Goal: Book appointment/travel/reservation

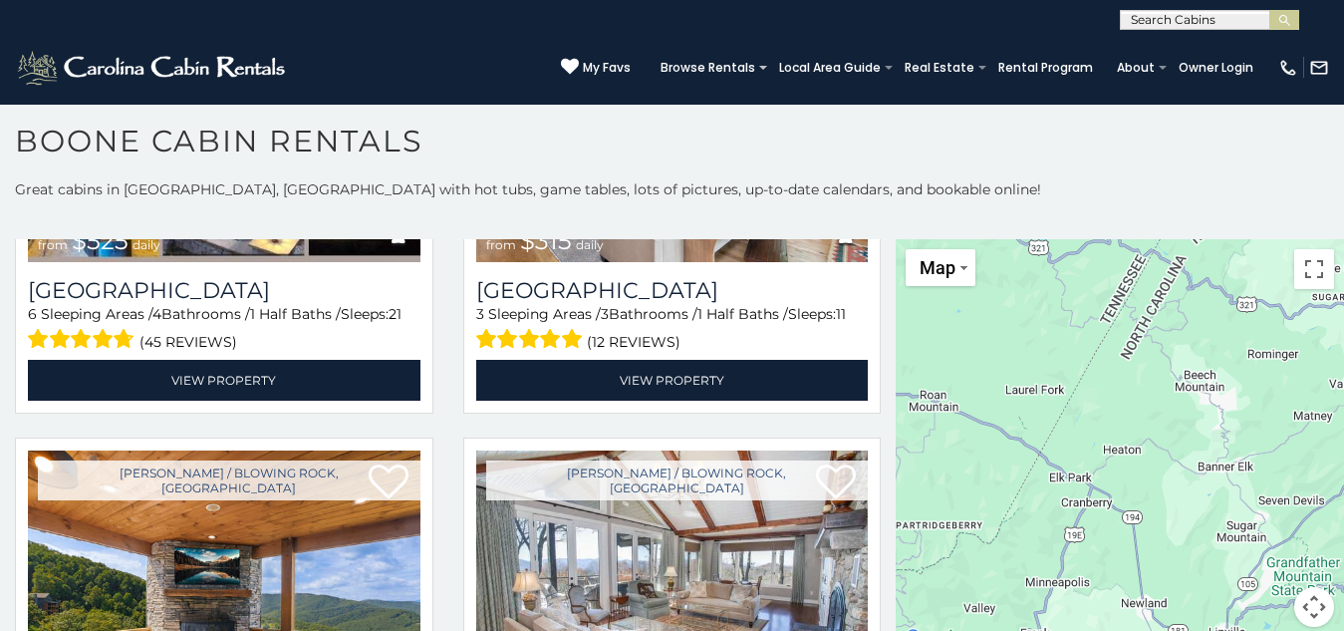
scroll to position [20, 0]
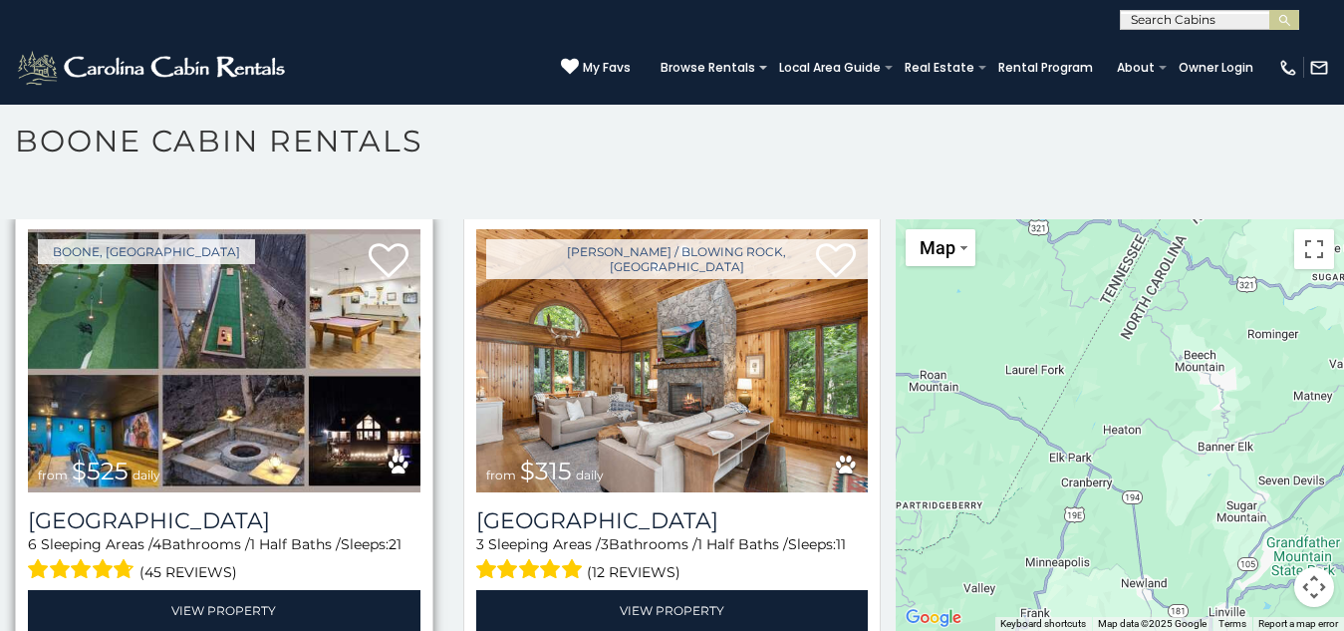
click at [105, 267] on img at bounding box center [224, 360] width 392 height 263
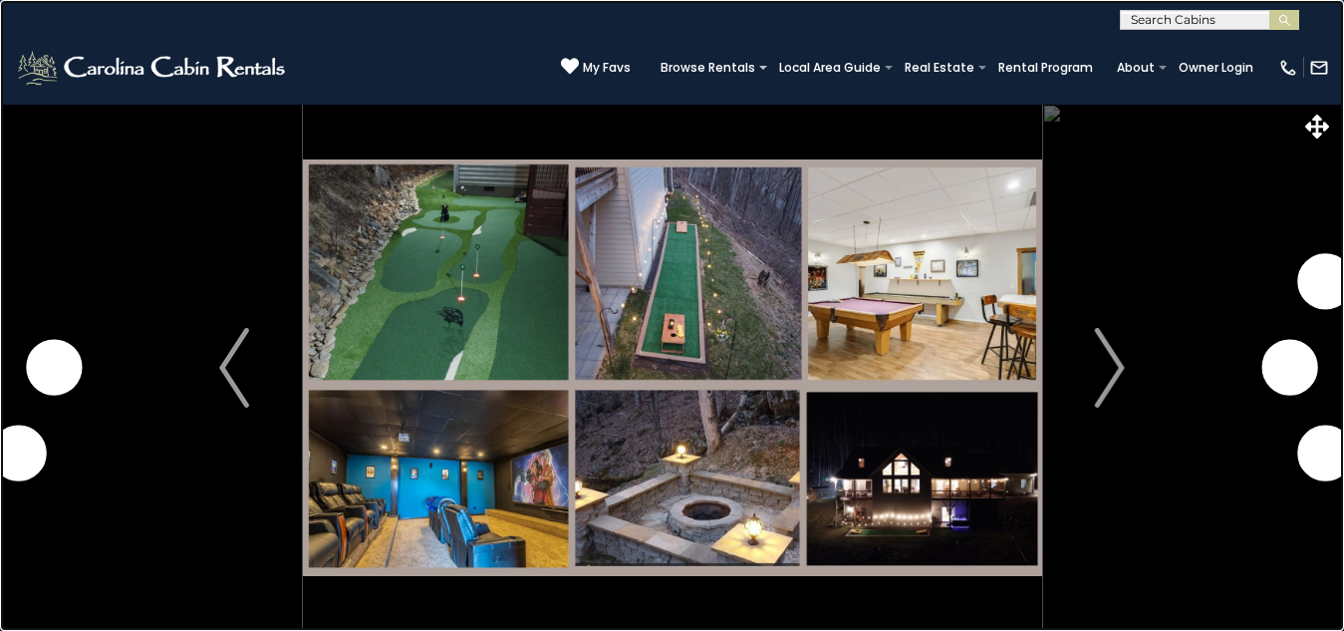
click at [416, 459] on link at bounding box center [672, 315] width 1344 height 631
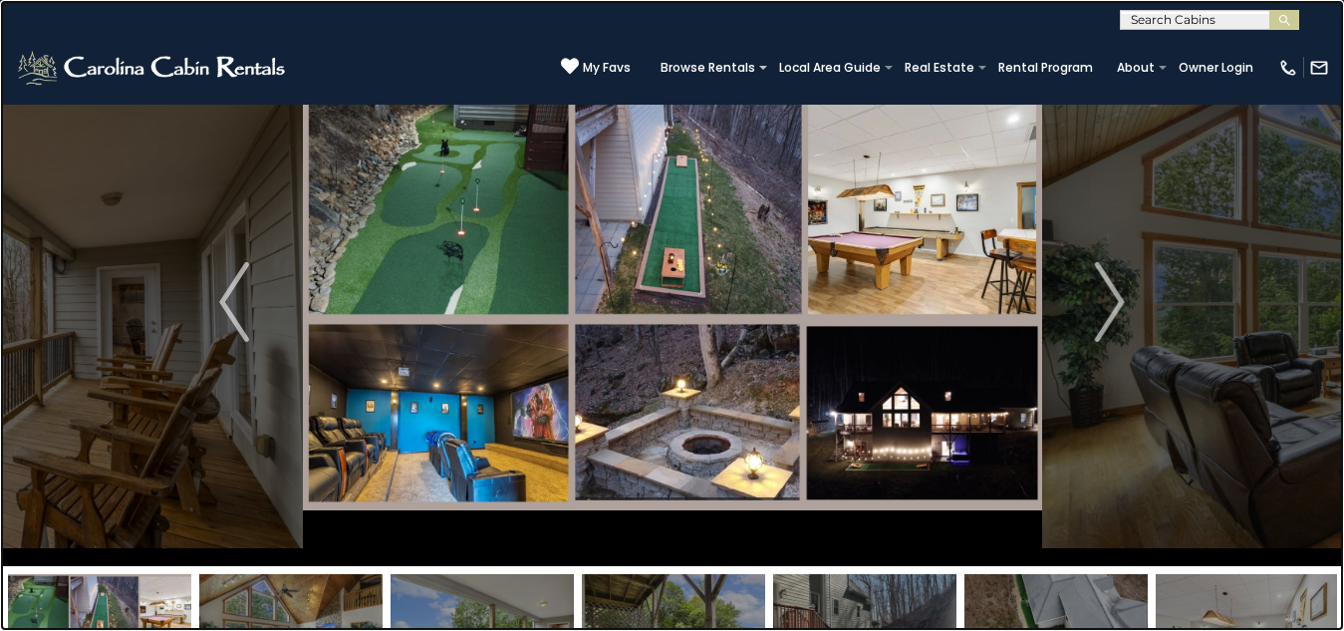
scroll to position [70, 0]
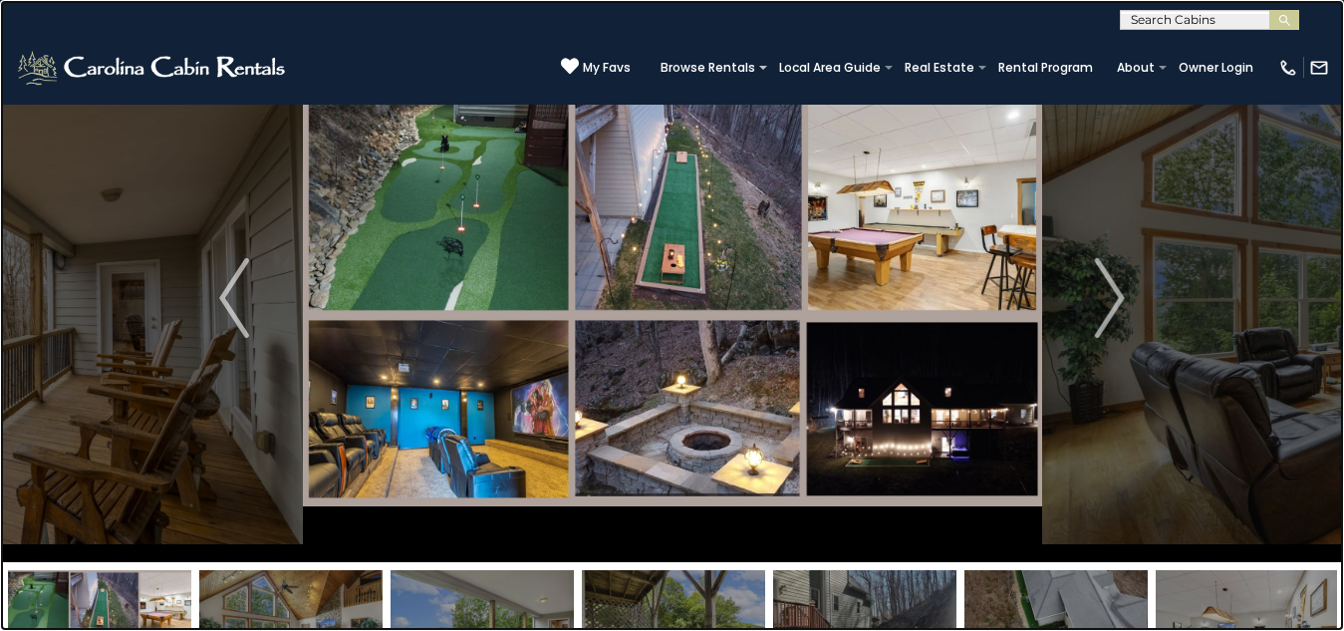
click at [835, 48] on link at bounding box center [672, 315] width 1344 height 631
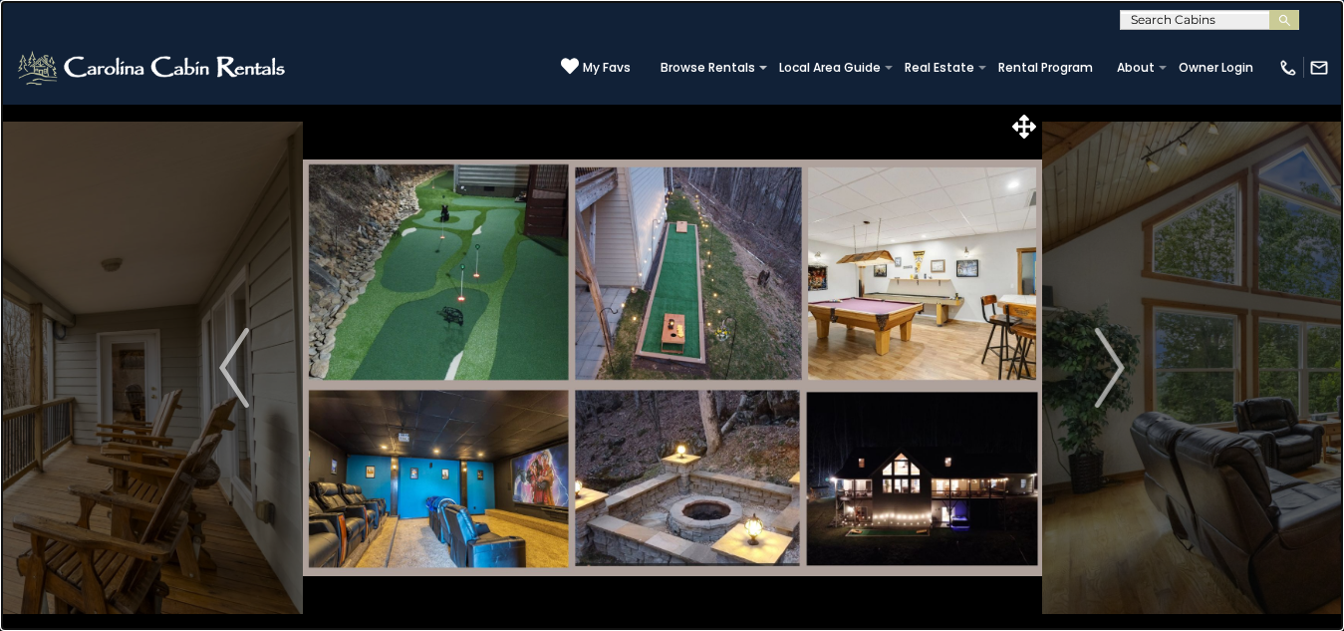
click at [113, 285] on link at bounding box center [672, 315] width 1344 height 631
